Goal: Task Accomplishment & Management: Use online tool/utility

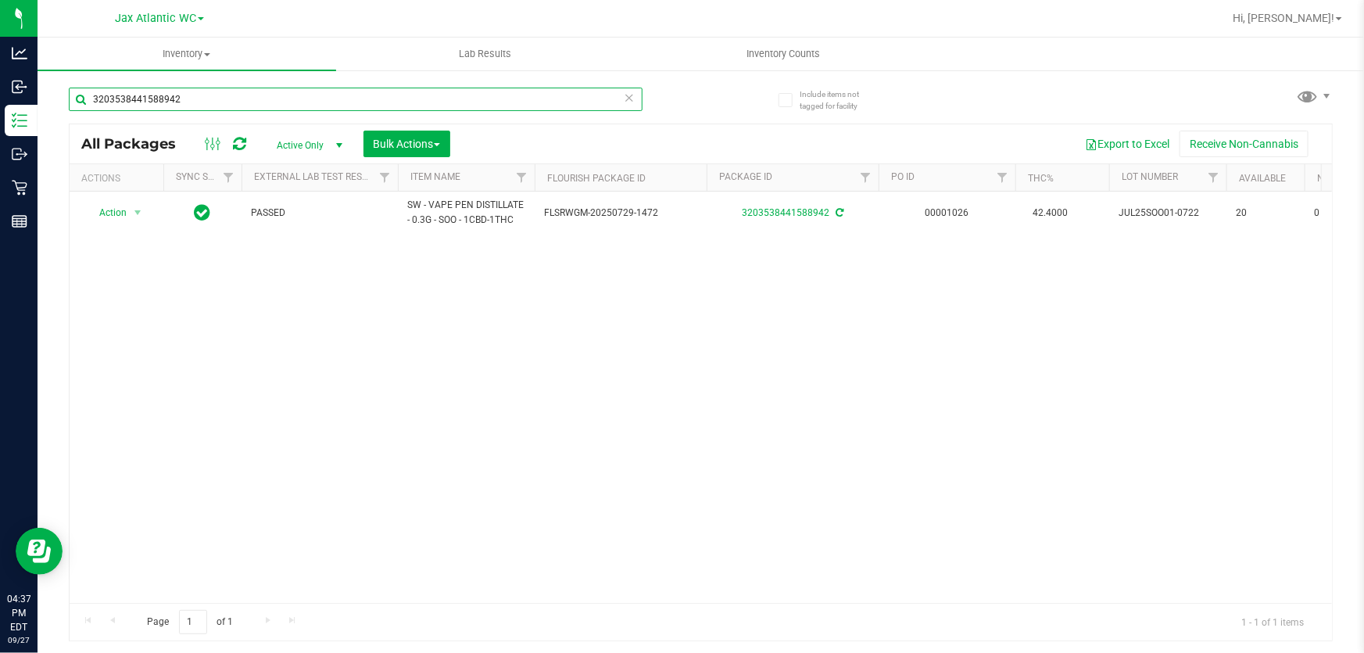
click at [218, 103] on input "3203538441588942" at bounding box center [356, 99] width 574 height 23
type input "4729966757598662"
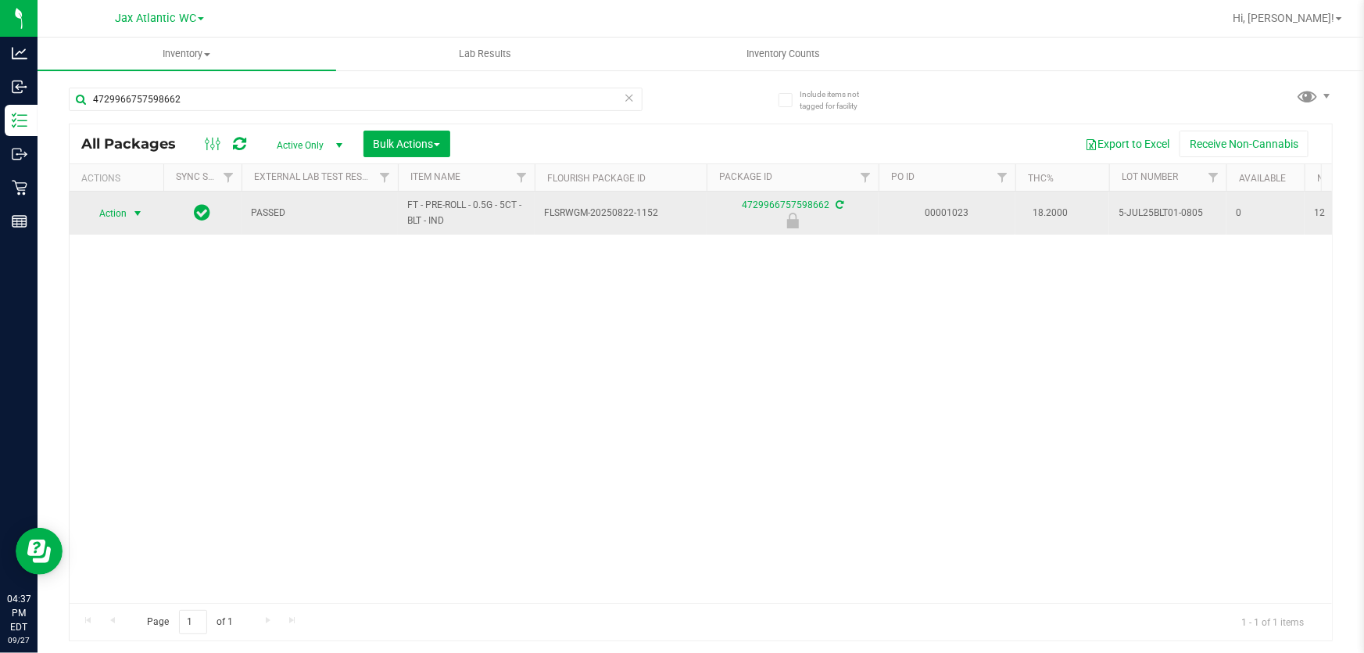
click at [127, 210] on span "Action" at bounding box center [106, 213] width 42 height 22
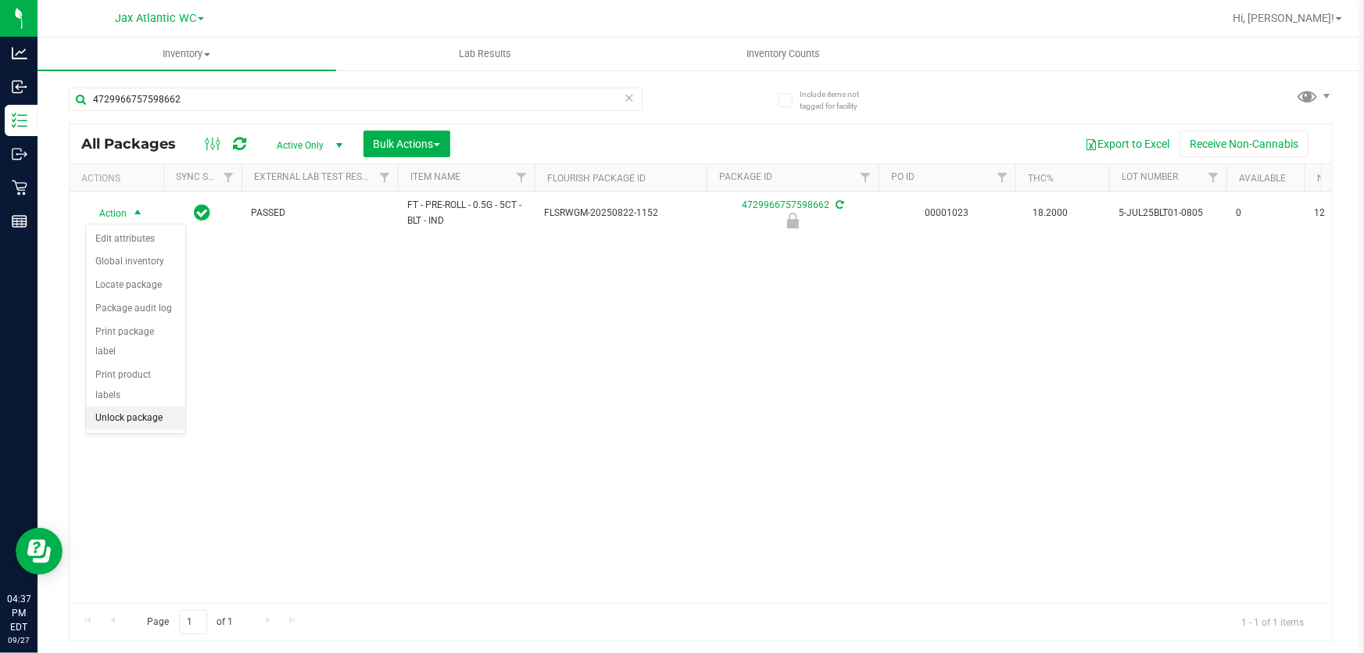
click at [165, 407] on li "Unlock package" at bounding box center [135, 418] width 99 height 23
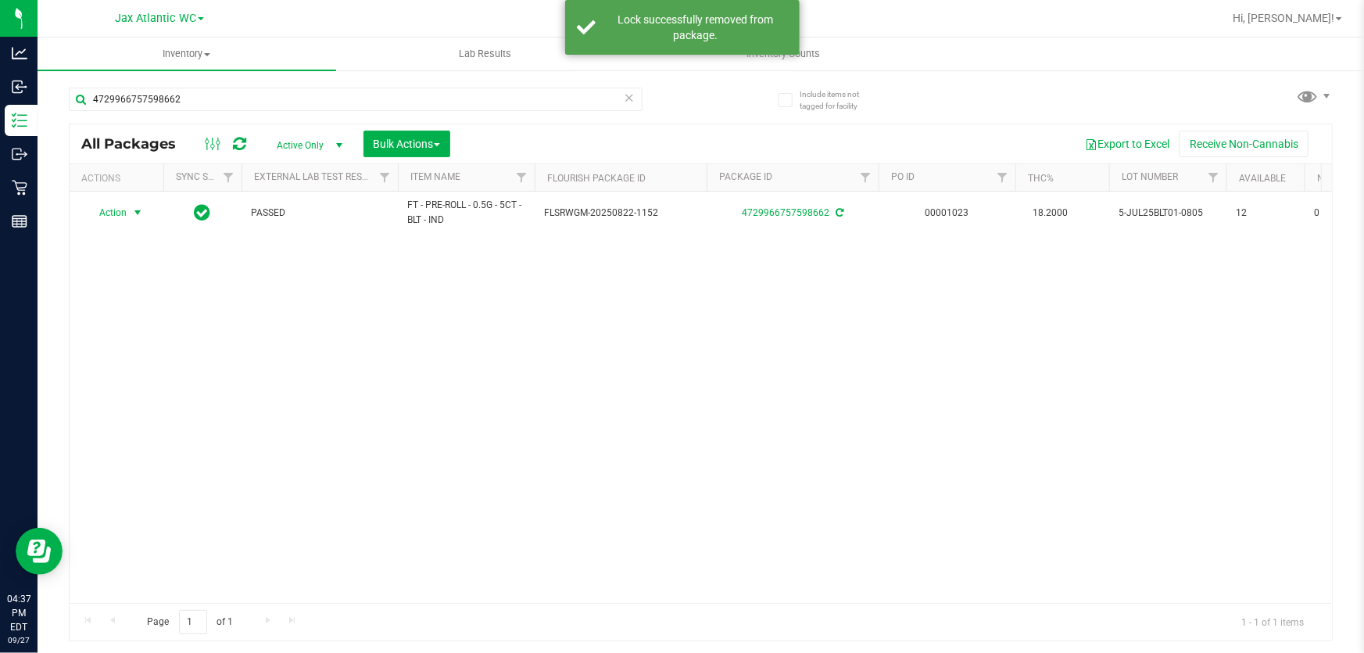
click at [109, 212] on span "Action" at bounding box center [106, 213] width 42 height 22
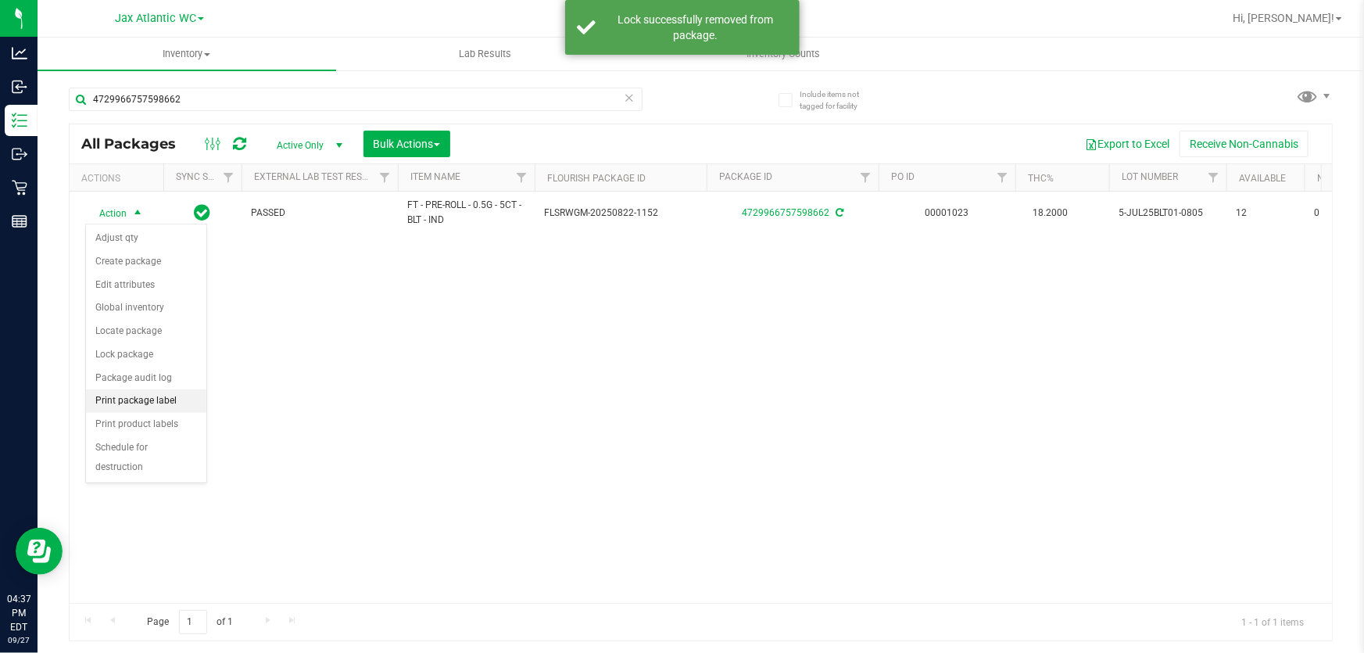
click at [157, 402] on li "Print package label" at bounding box center [146, 400] width 120 height 23
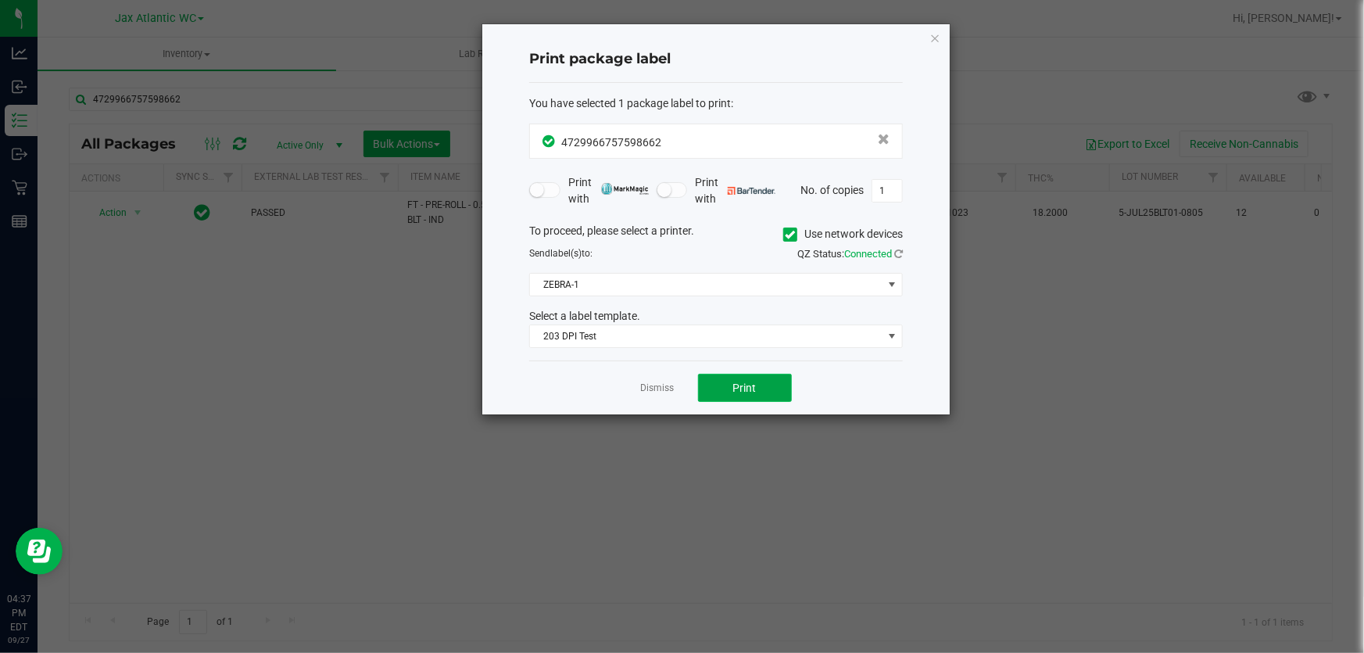
click at [765, 385] on button "Print" at bounding box center [745, 388] width 94 height 28
drag, startPoint x: 937, startPoint y: 39, endPoint x: 946, endPoint y: 38, distance: 8.7
click at [937, 38] on icon "button" at bounding box center [934, 37] width 11 height 19
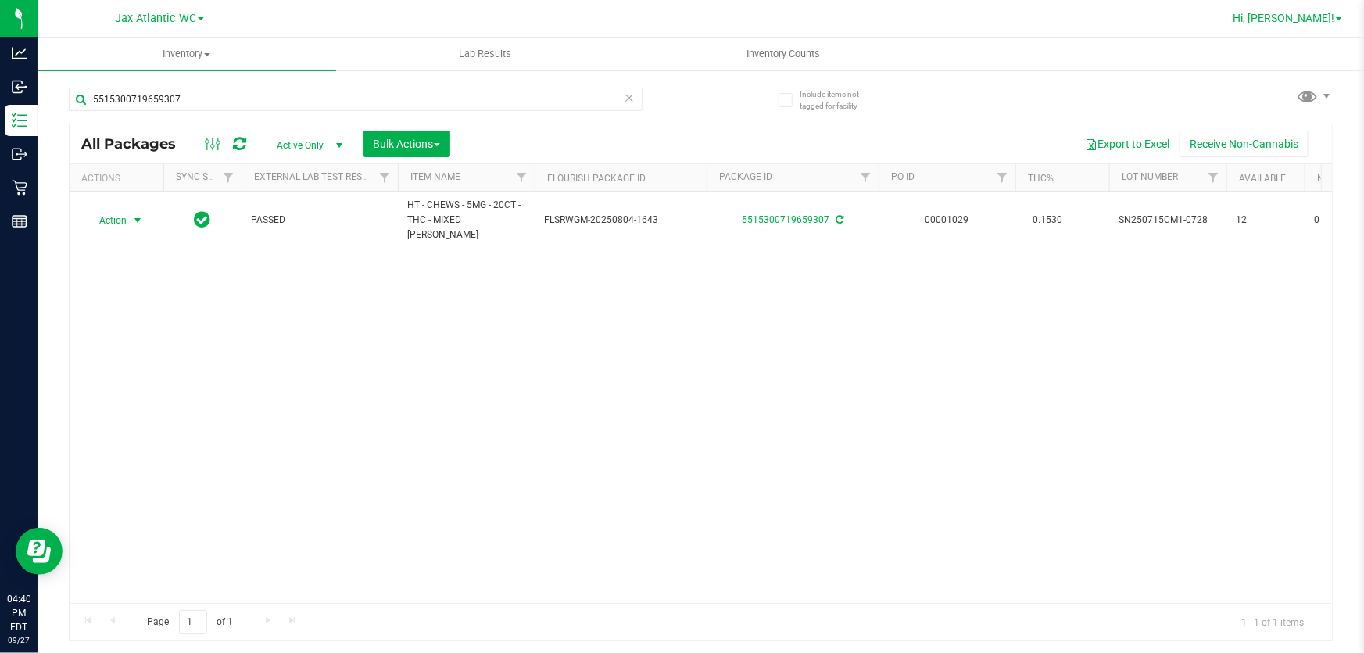
click at [1316, 23] on span "Hi, [PERSON_NAME]!" at bounding box center [1284, 18] width 102 height 13
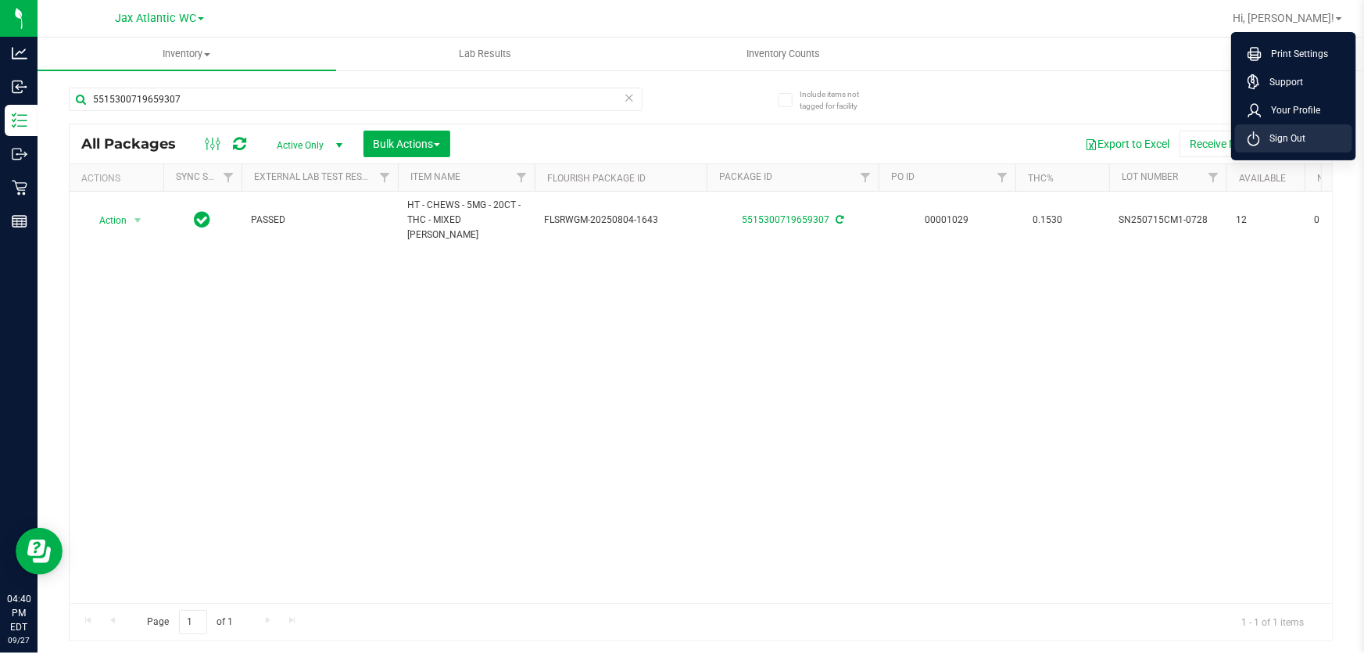
click at [1291, 132] on span "Sign Out" at bounding box center [1282, 139] width 45 height 16
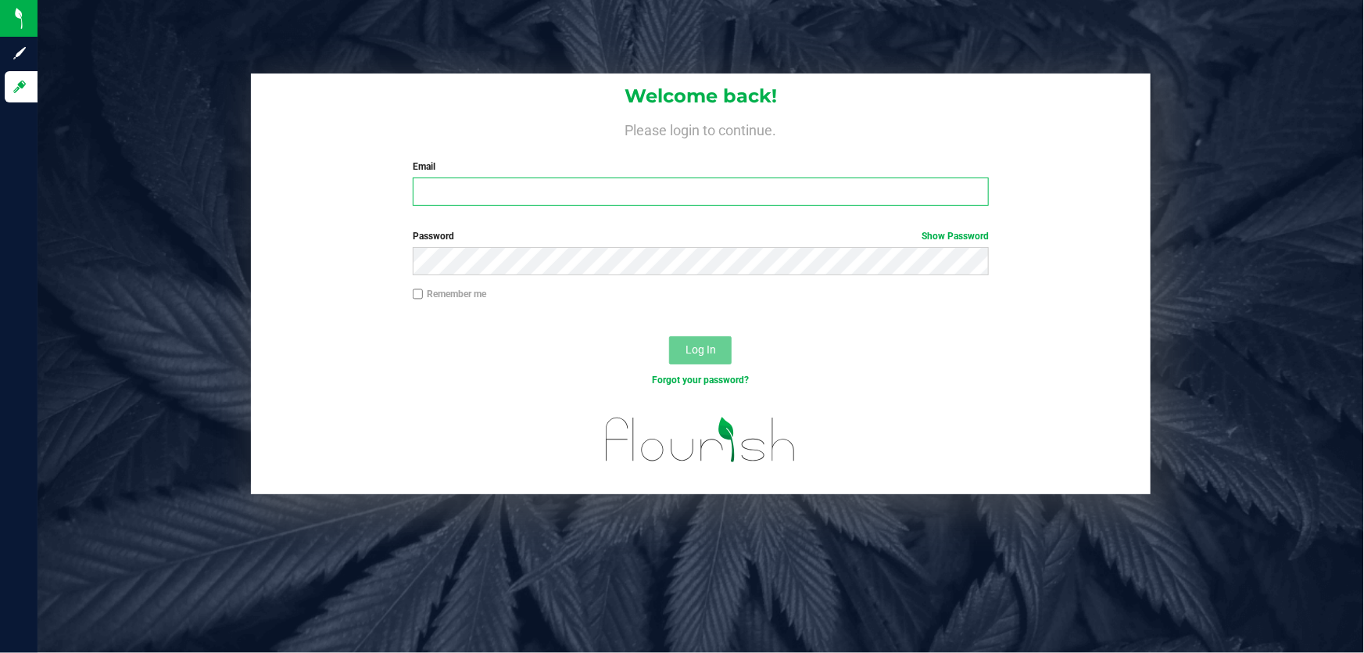
click at [582, 192] on input "Email" at bounding box center [701, 191] width 577 height 28
type input "elovette@liveparallel.com"
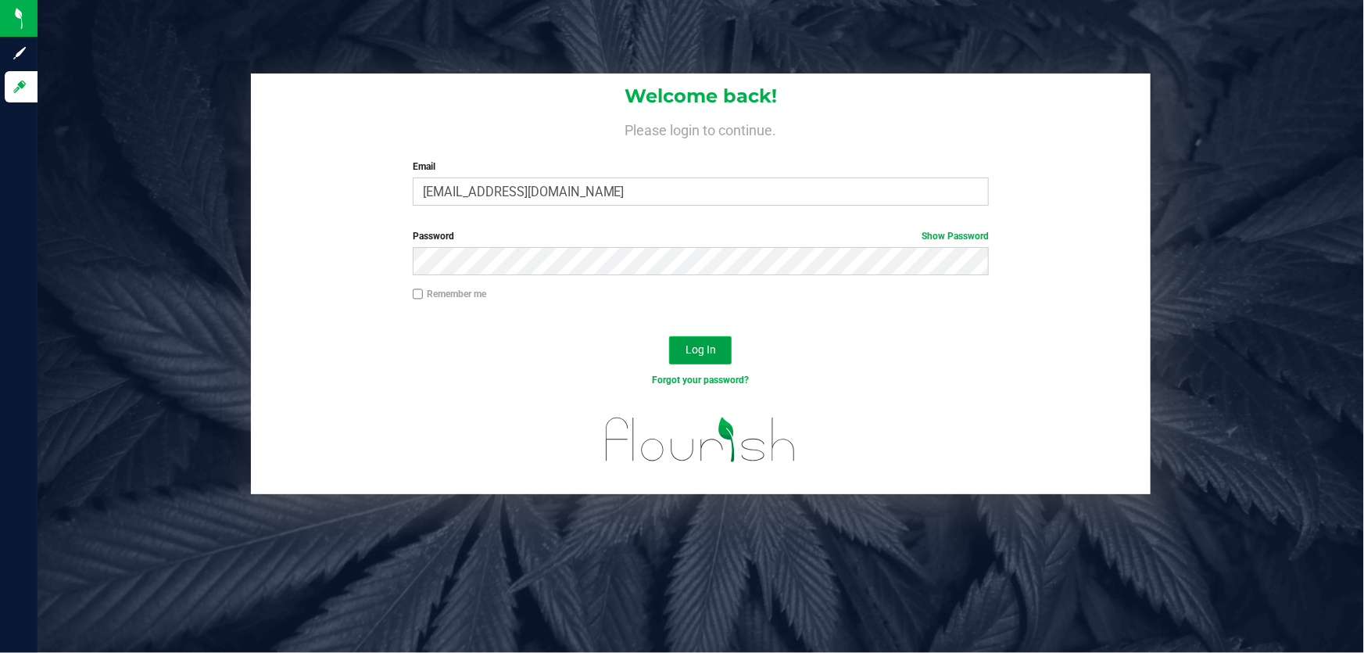
click at [694, 357] on button "Log In" at bounding box center [700, 350] width 63 height 28
